Goal: Information Seeking & Learning: Understand process/instructions

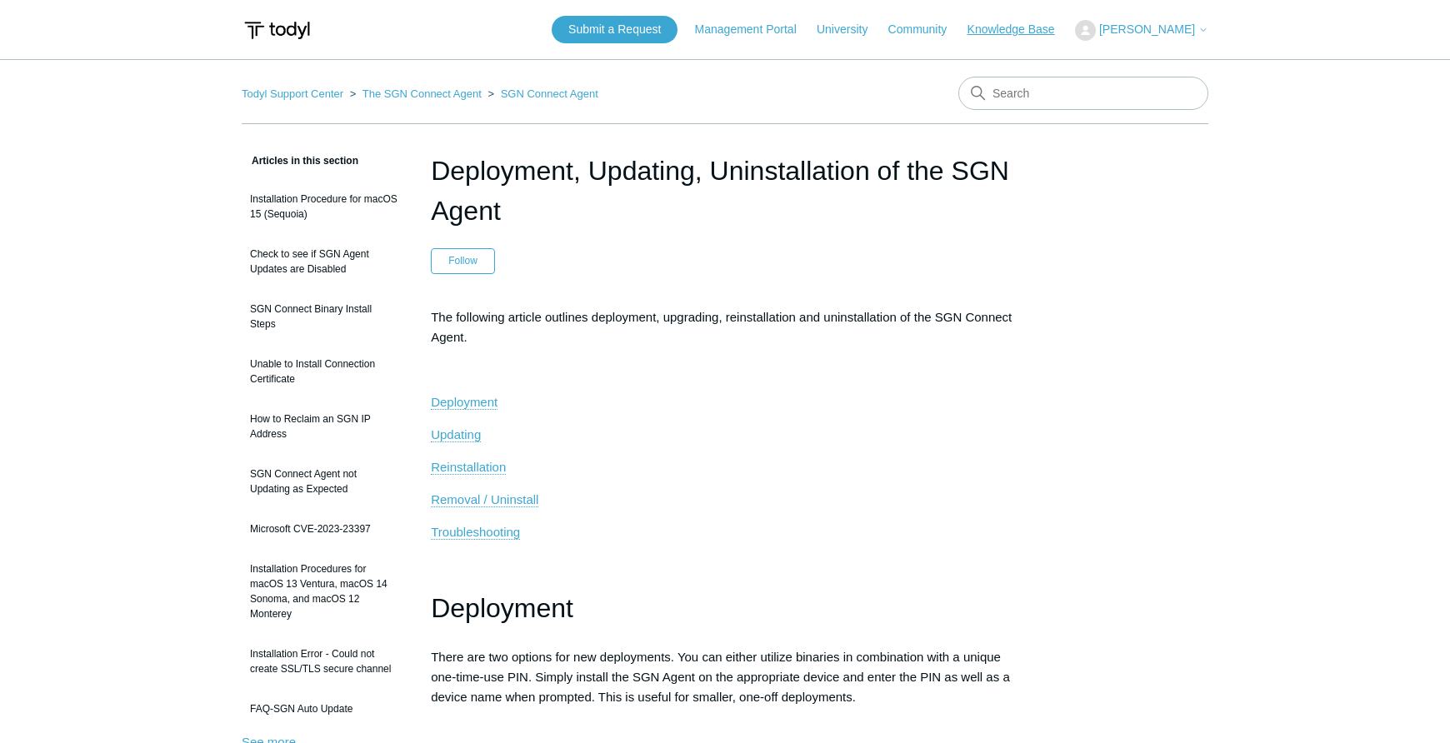
click at [1020, 37] on link "Knowledge Base" at bounding box center [1019, 29] width 104 height 17
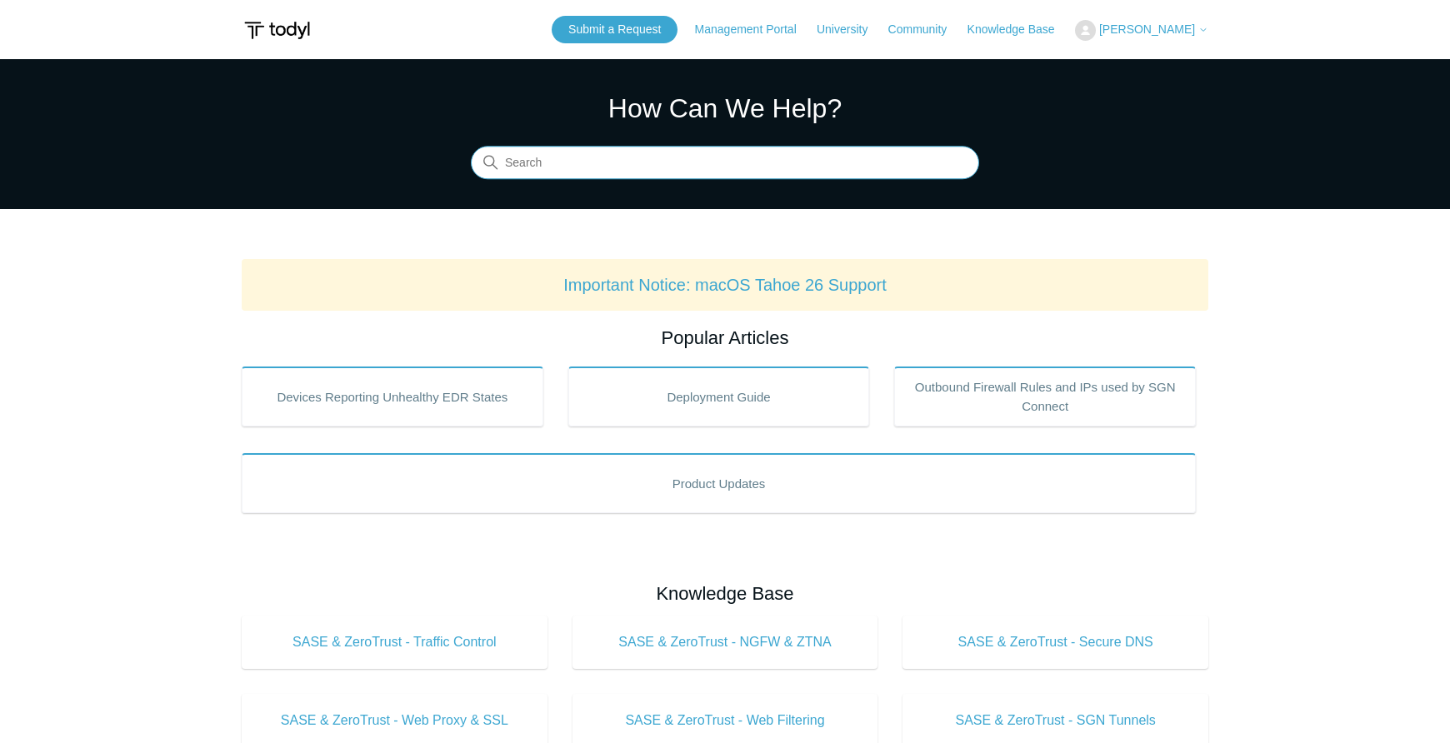
click at [784, 151] on input "Search" at bounding box center [725, 163] width 508 height 33
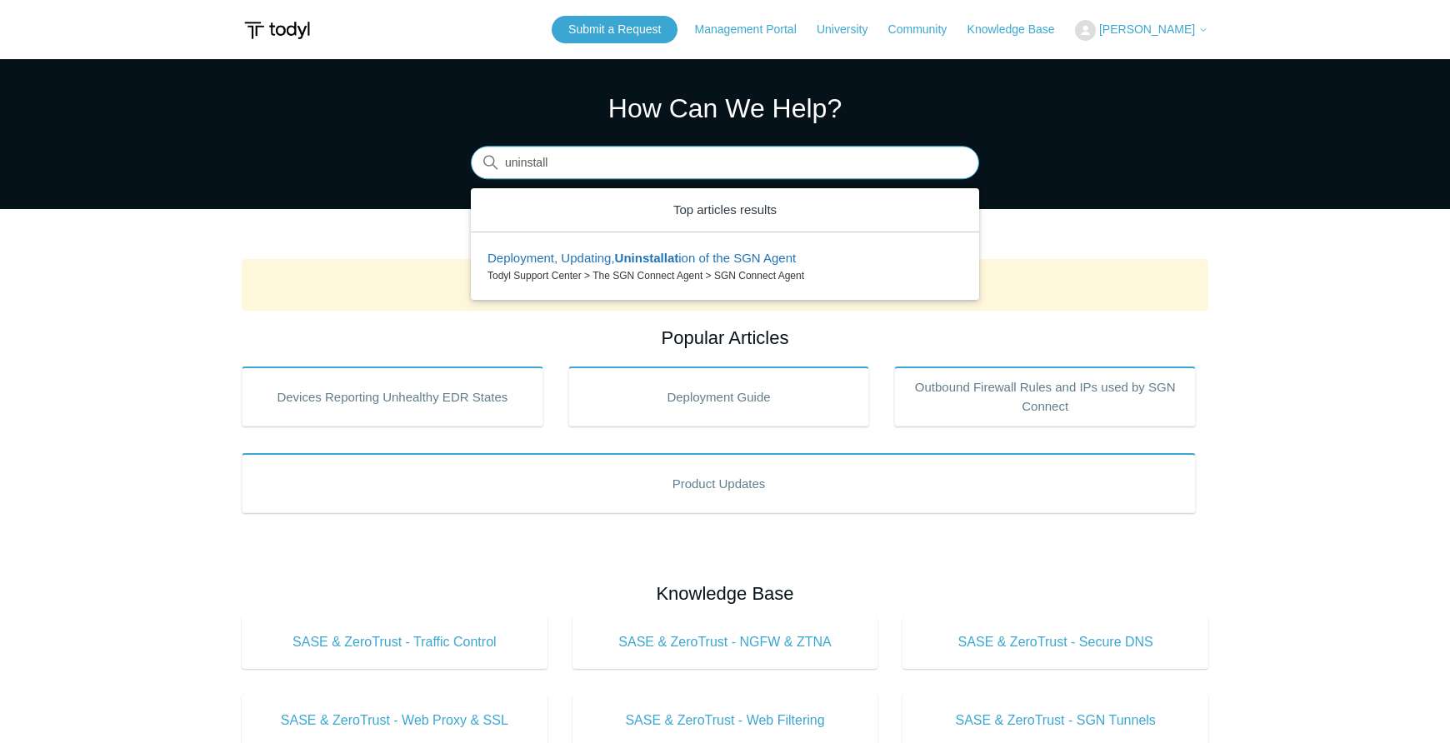
type input "uninstall"
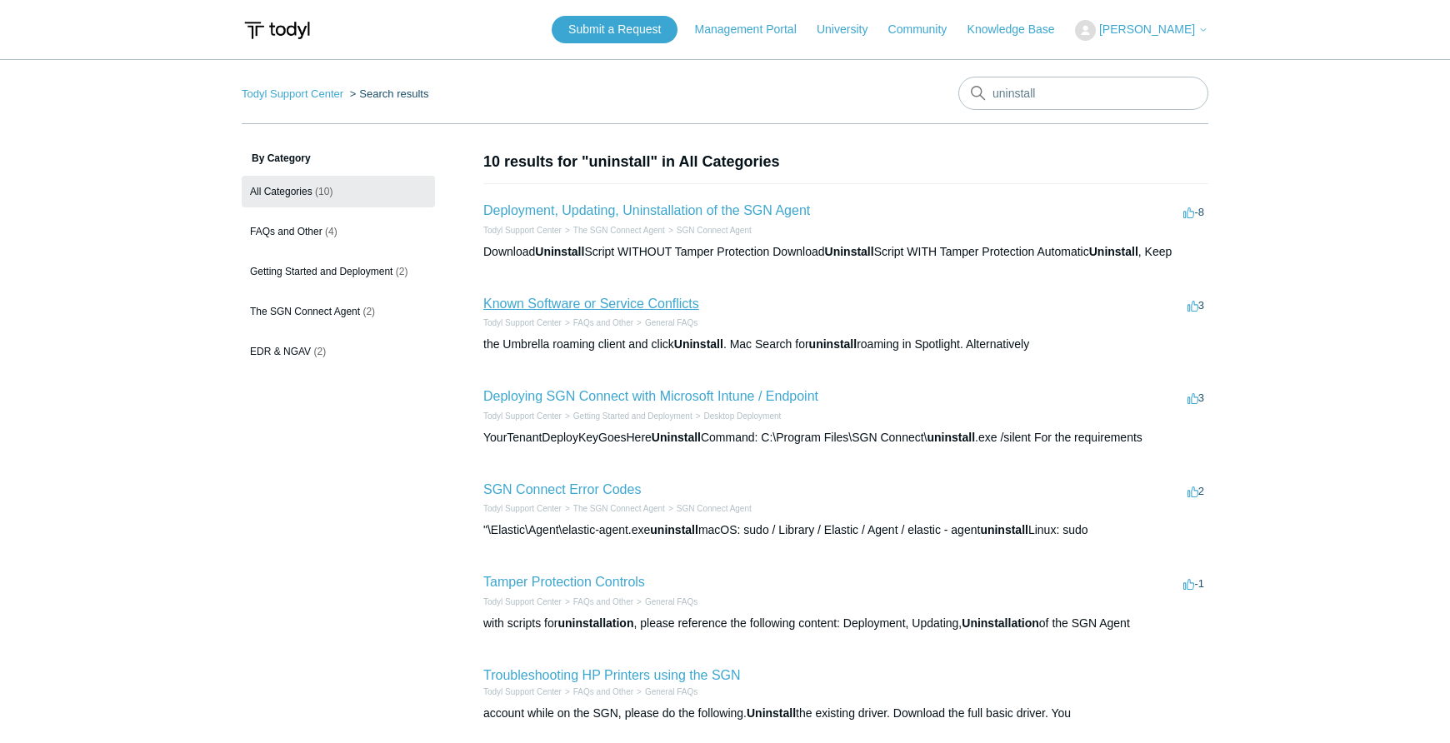
click at [669, 308] on link "Known Software or Service Conflicts" at bounding box center [591, 304] width 216 height 14
click at [655, 210] on link "Deployment, Updating, Uninstallation of the SGN Agent" at bounding box center [646, 210] width 327 height 14
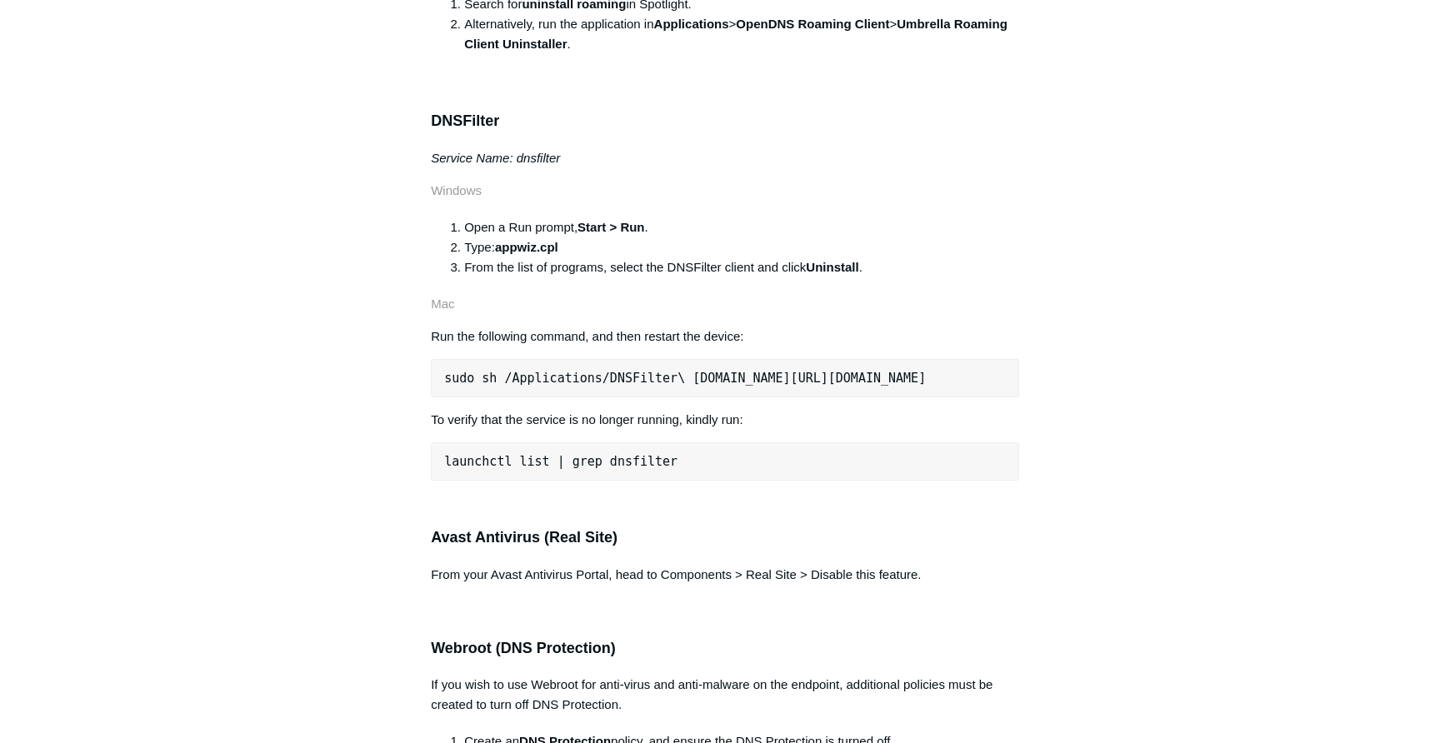
scroll to position [1466, 0]
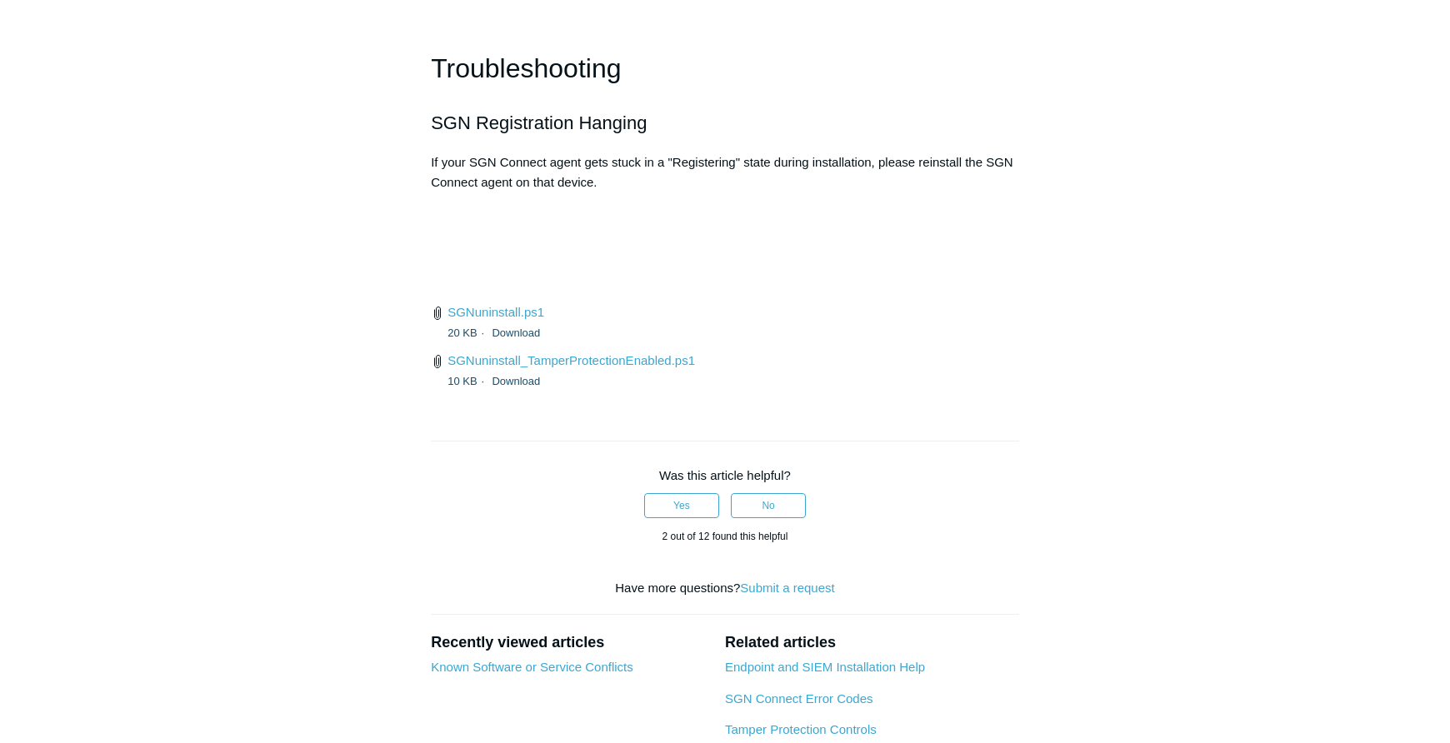
scroll to position [3878, 0]
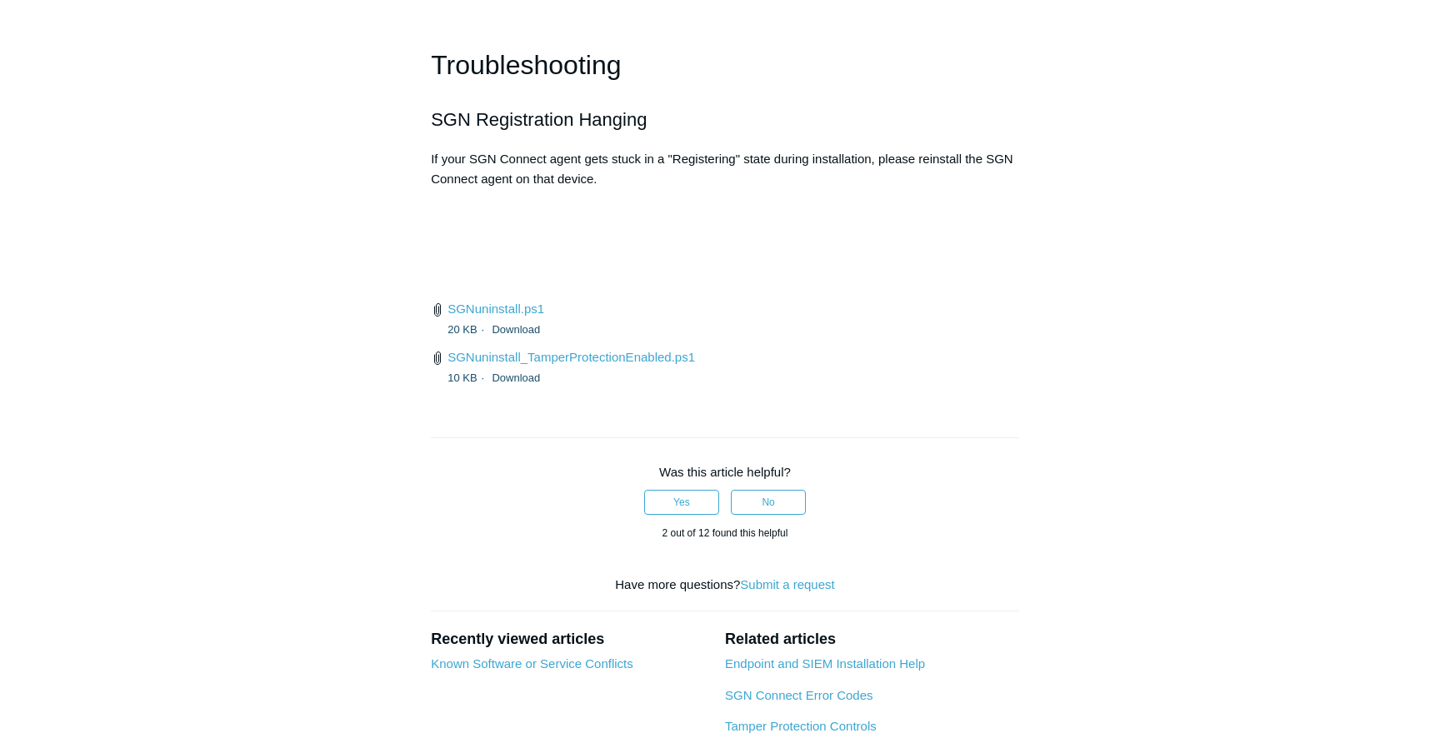
drag, startPoint x: 591, startPoint y: 428, endPoint x: 412, endPoint y: 240, distance: 259.3
copy div "Manual Uninstall and Fingerprint Wipe Within Windows, navigate to "Add or Remov…"
